Goal: Find specific page/section: Find specific page/section

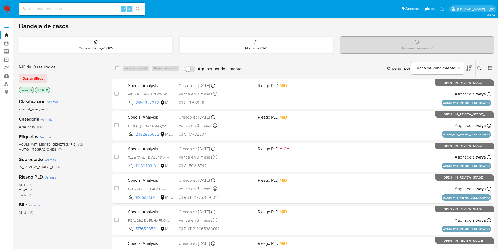
click at [64, 213] on div "MLU (19)" at bounding box center [61, 212] width 85 height 5
